Goal: Transaction & Acquisition: Purchase product/service

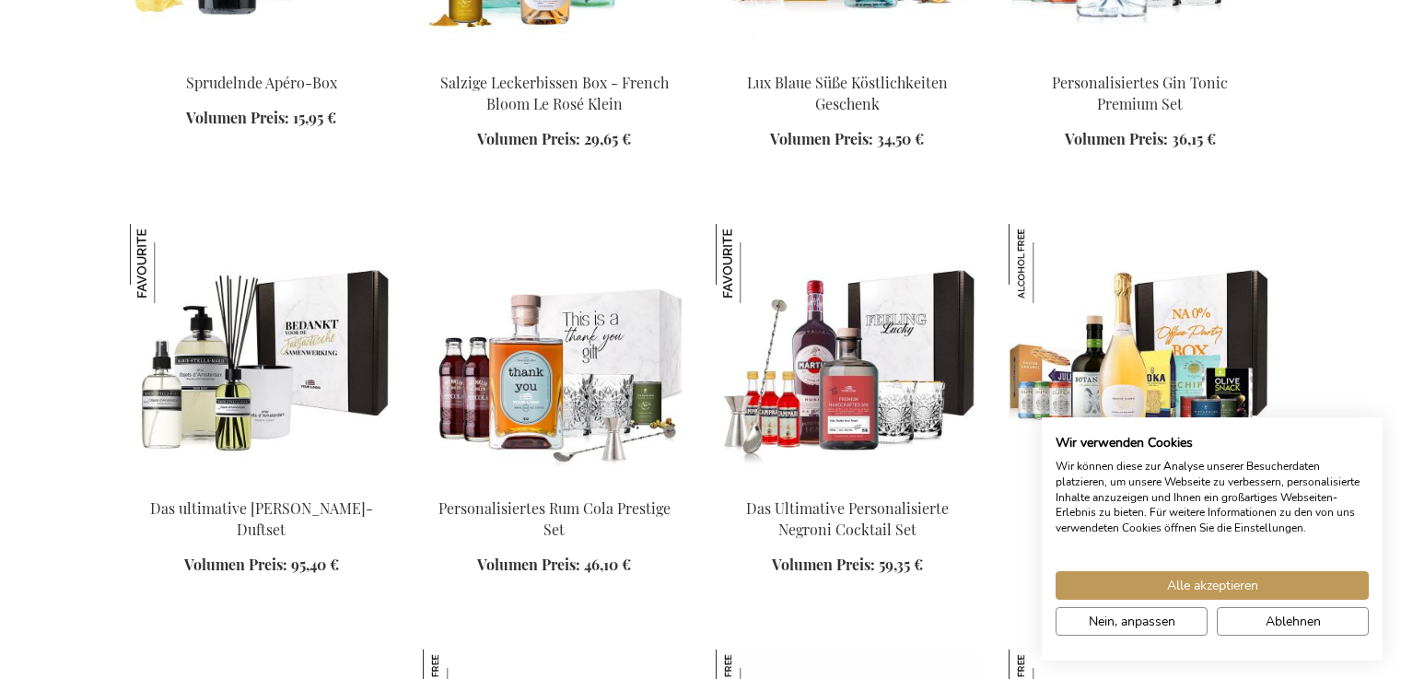
scroll to position [2130, 0]
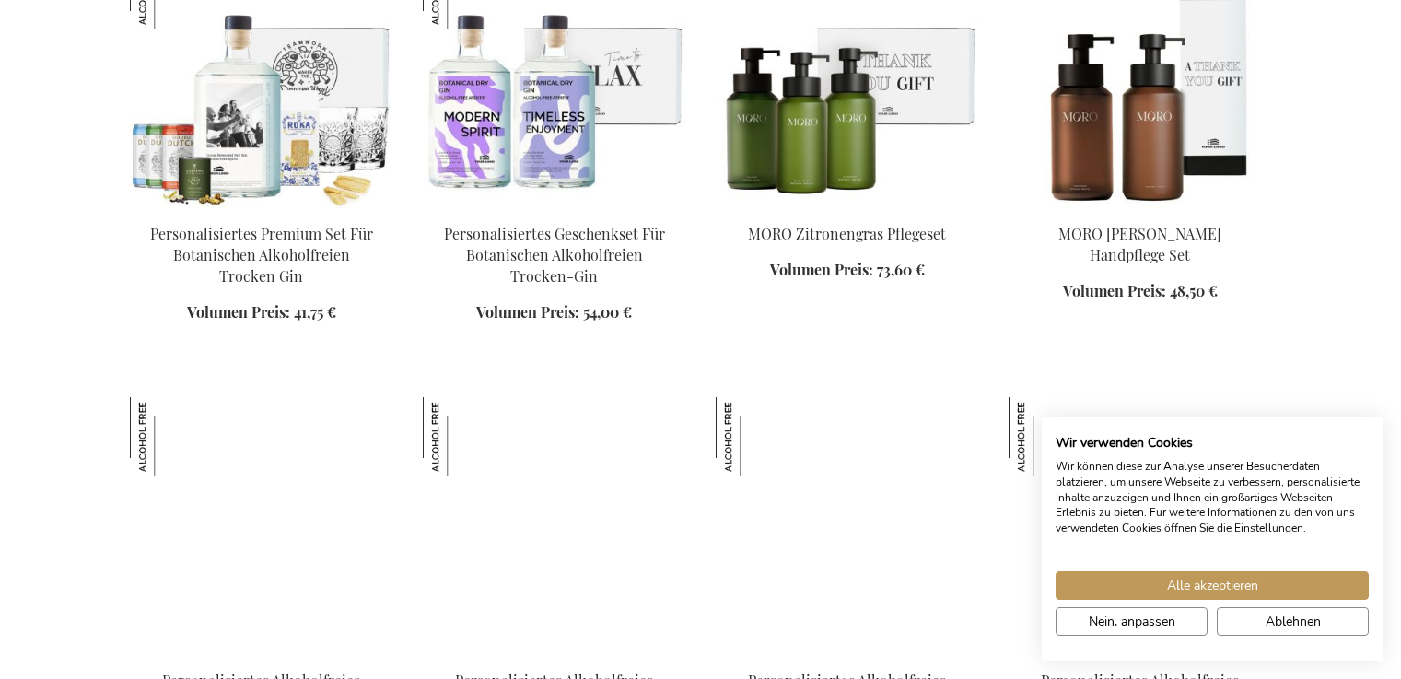
scroll to position [3188, 0]
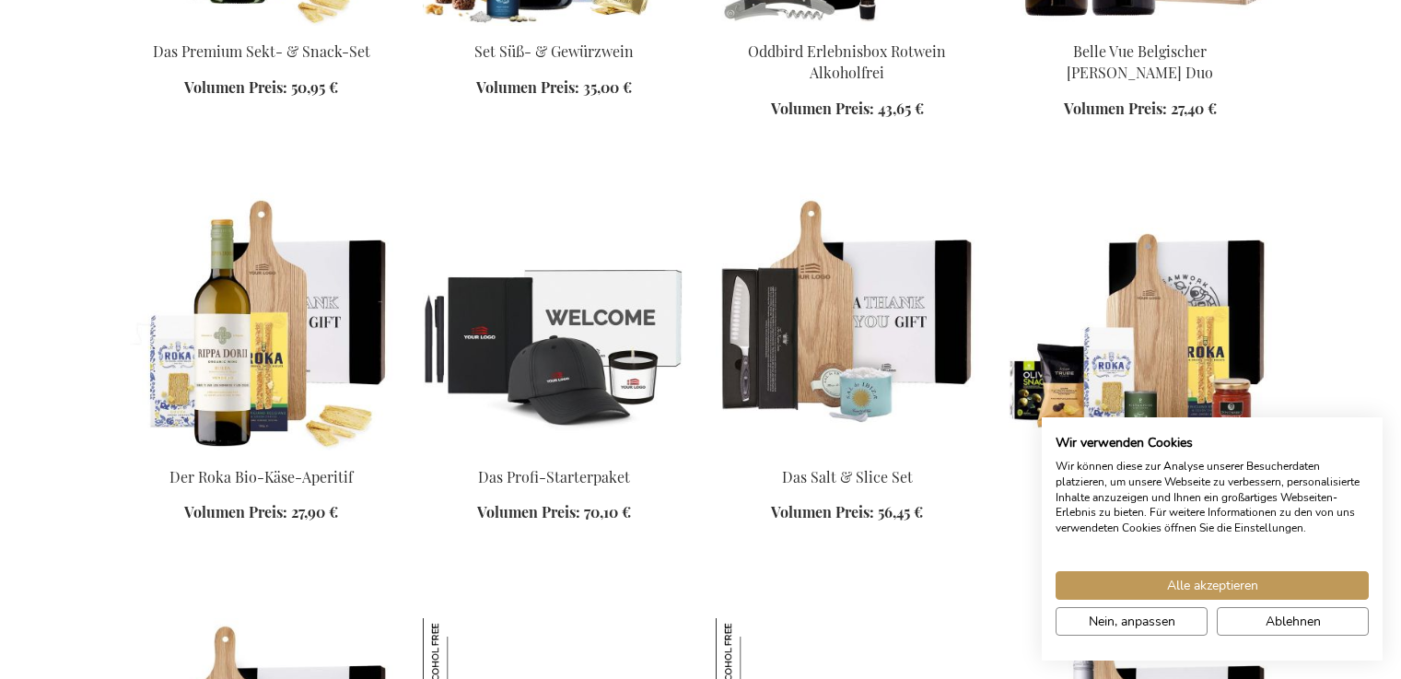
scroll to position [3222, 0]
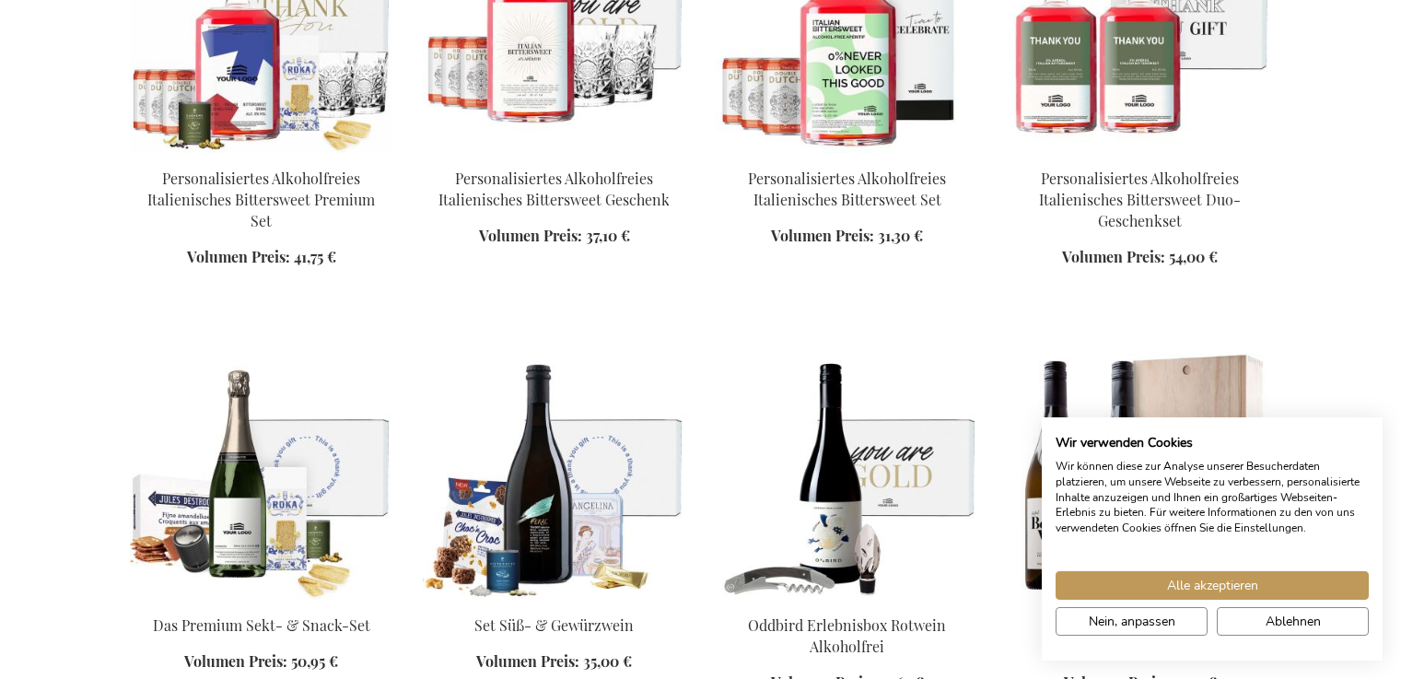
scroll to position [3689, 0]
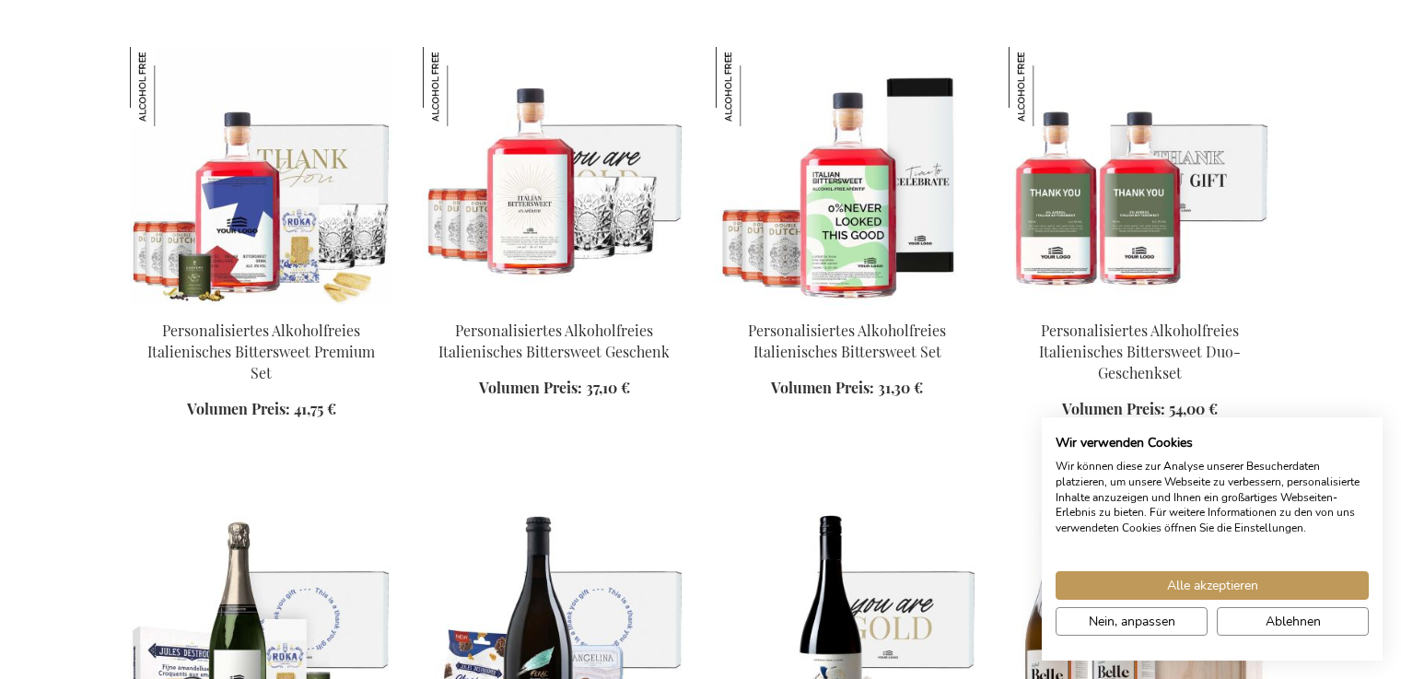
scroll to position [2479, 0]
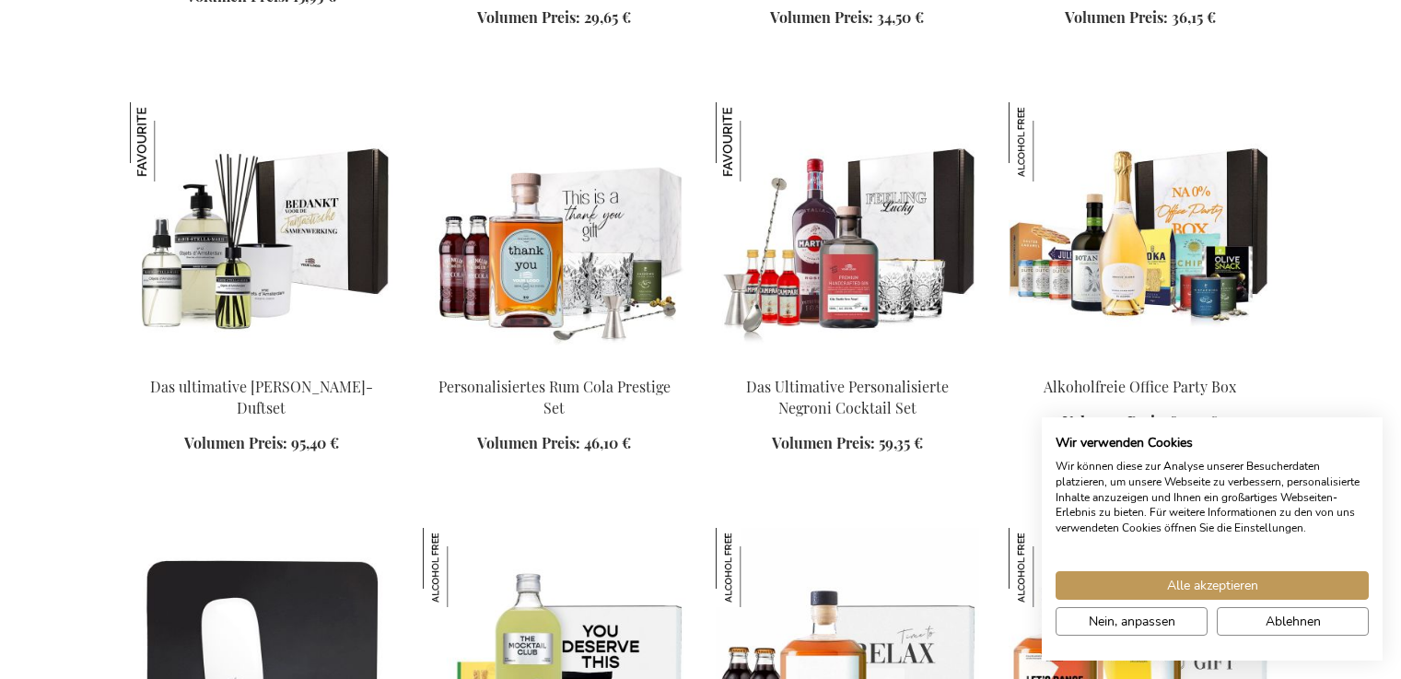
scroll to position [2169, 0]
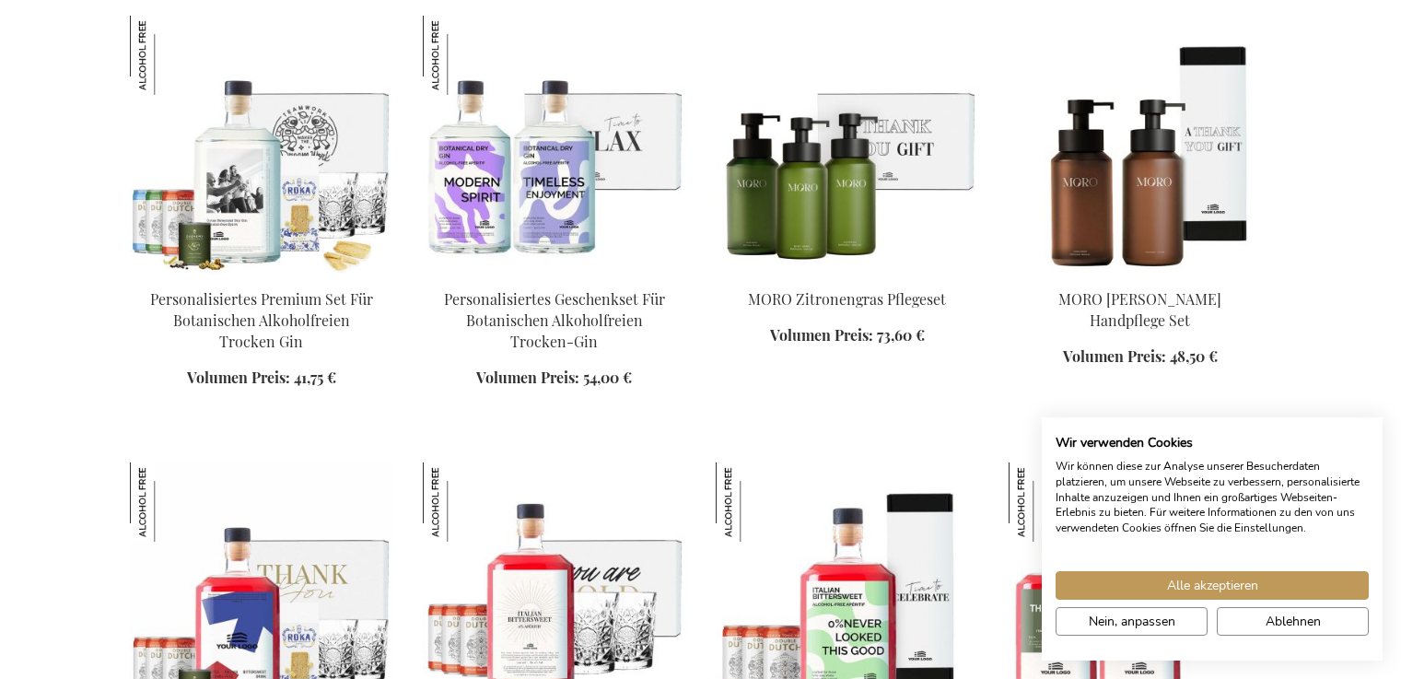
scroll to position [2370, 0]
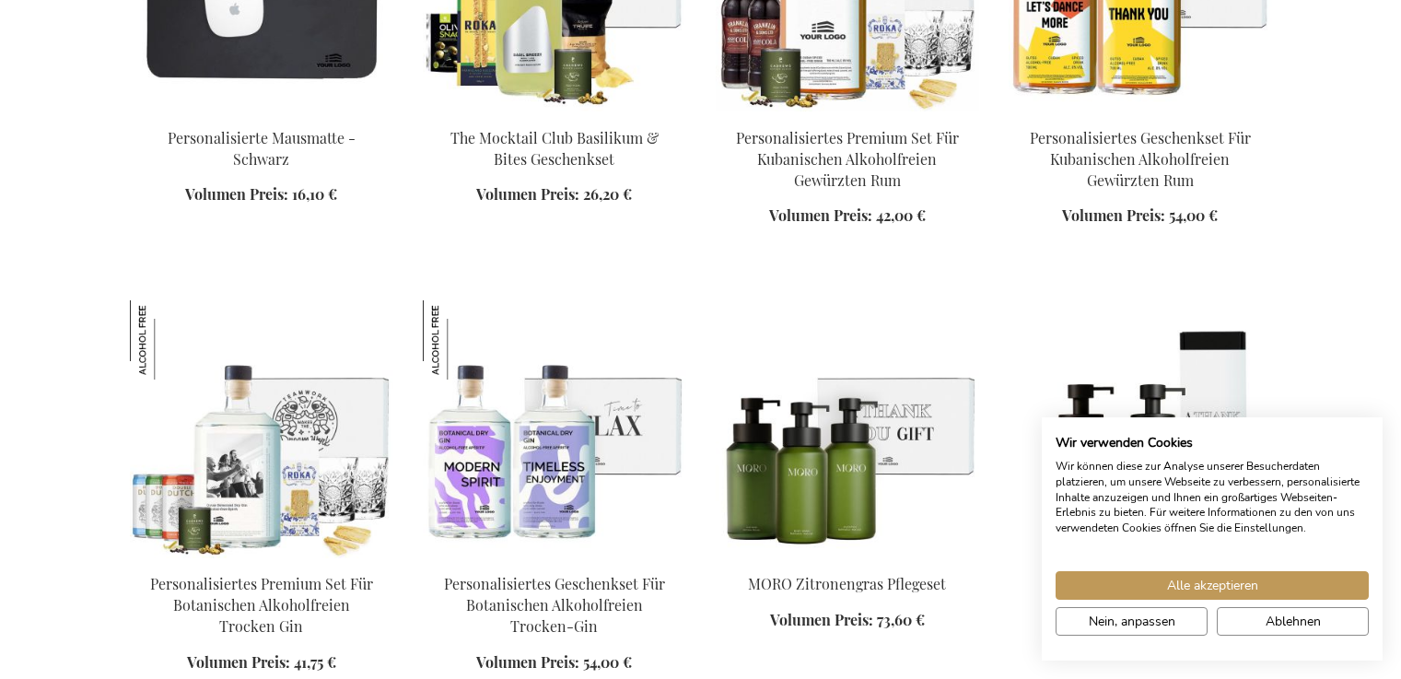
click at [842, 227] on div "In den Warenkorb" at bounding box center [847, 236] width 263 height 19
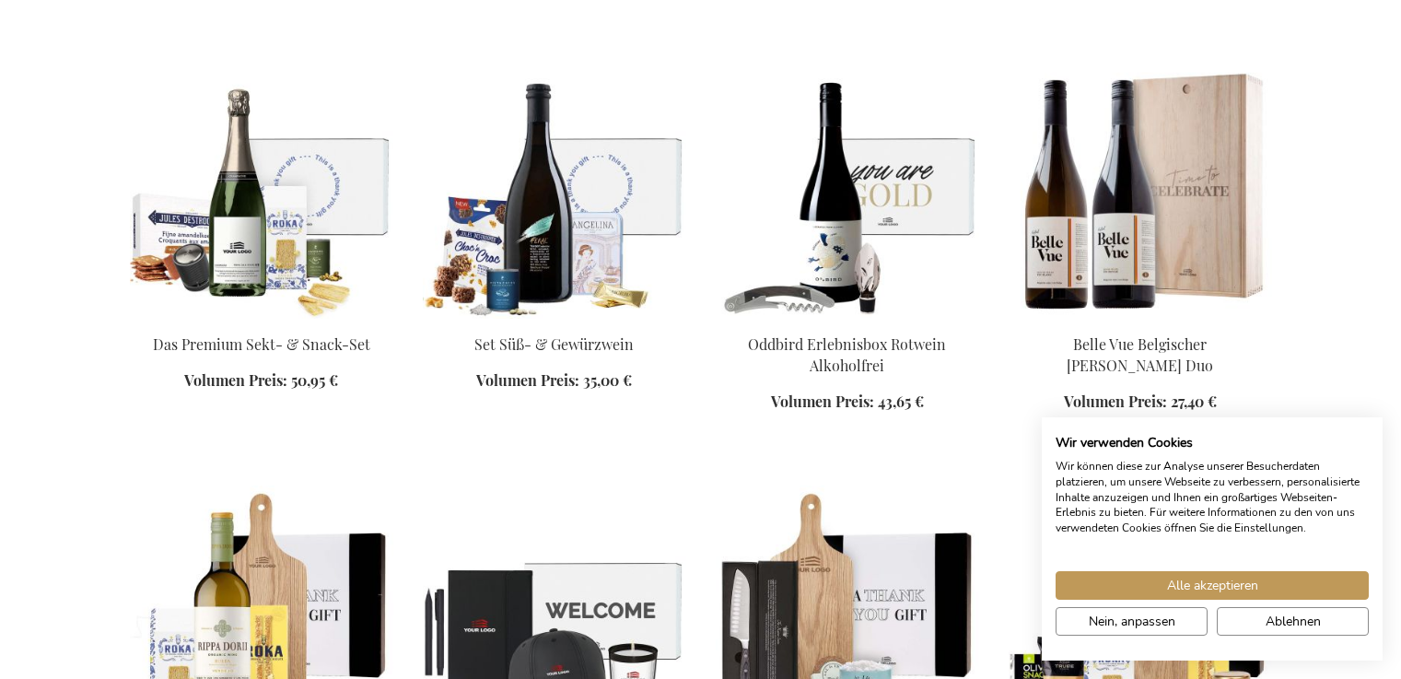
scroll to position [4104, 0]
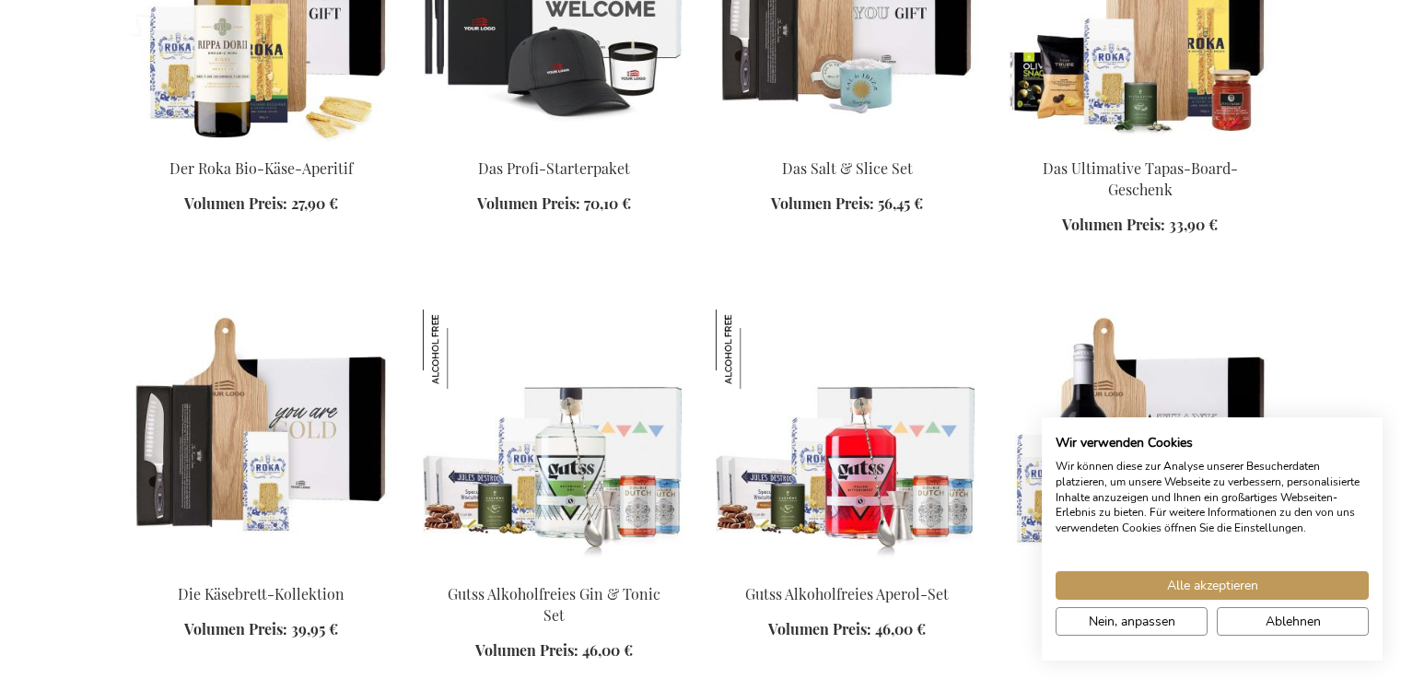
scroll to position [4592, 0]
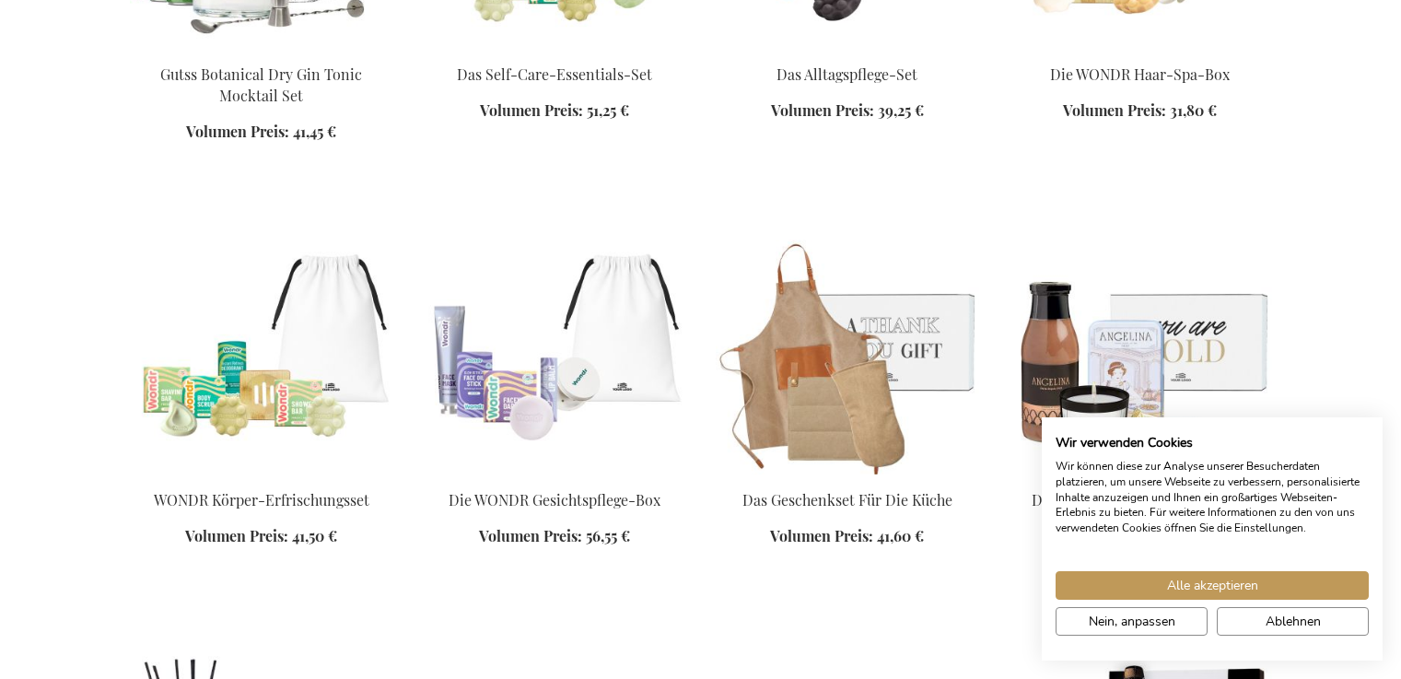
scroll to position [5920, 0]
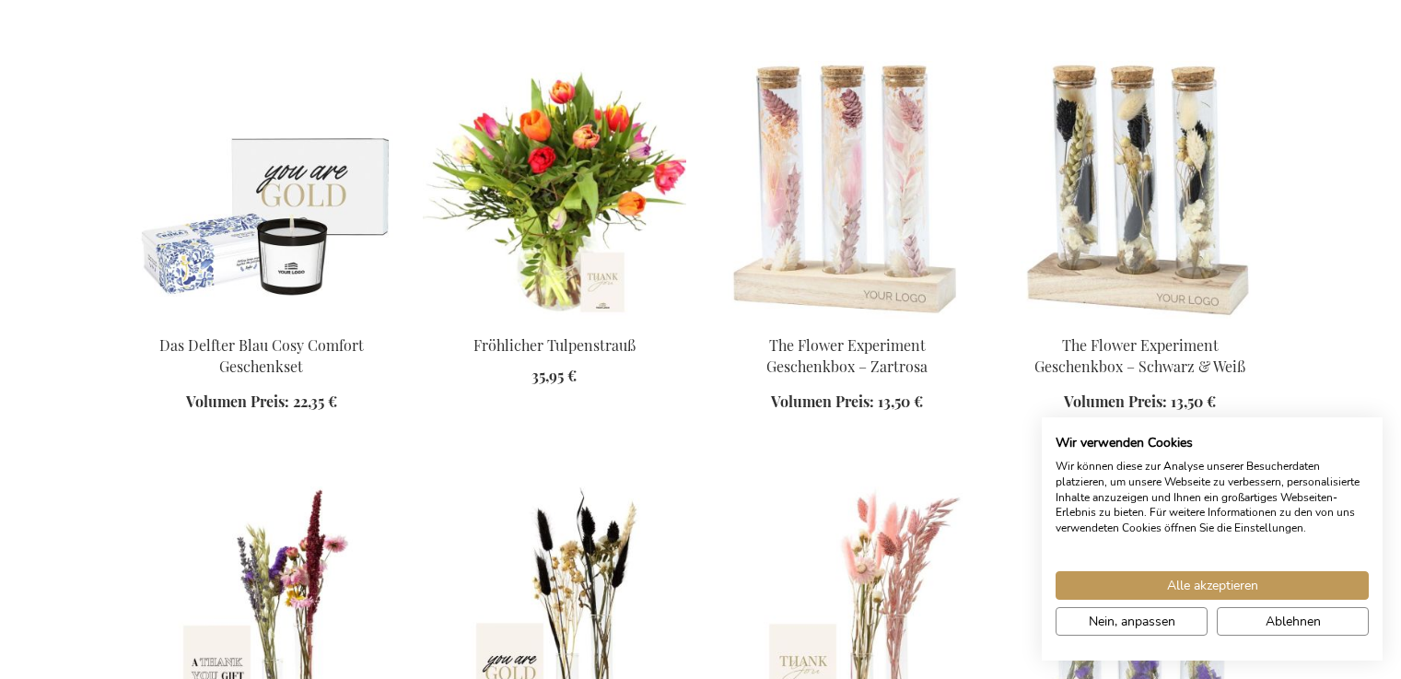
scroll to position [7199, 0]
